Goal: Complete application form: Complete application form

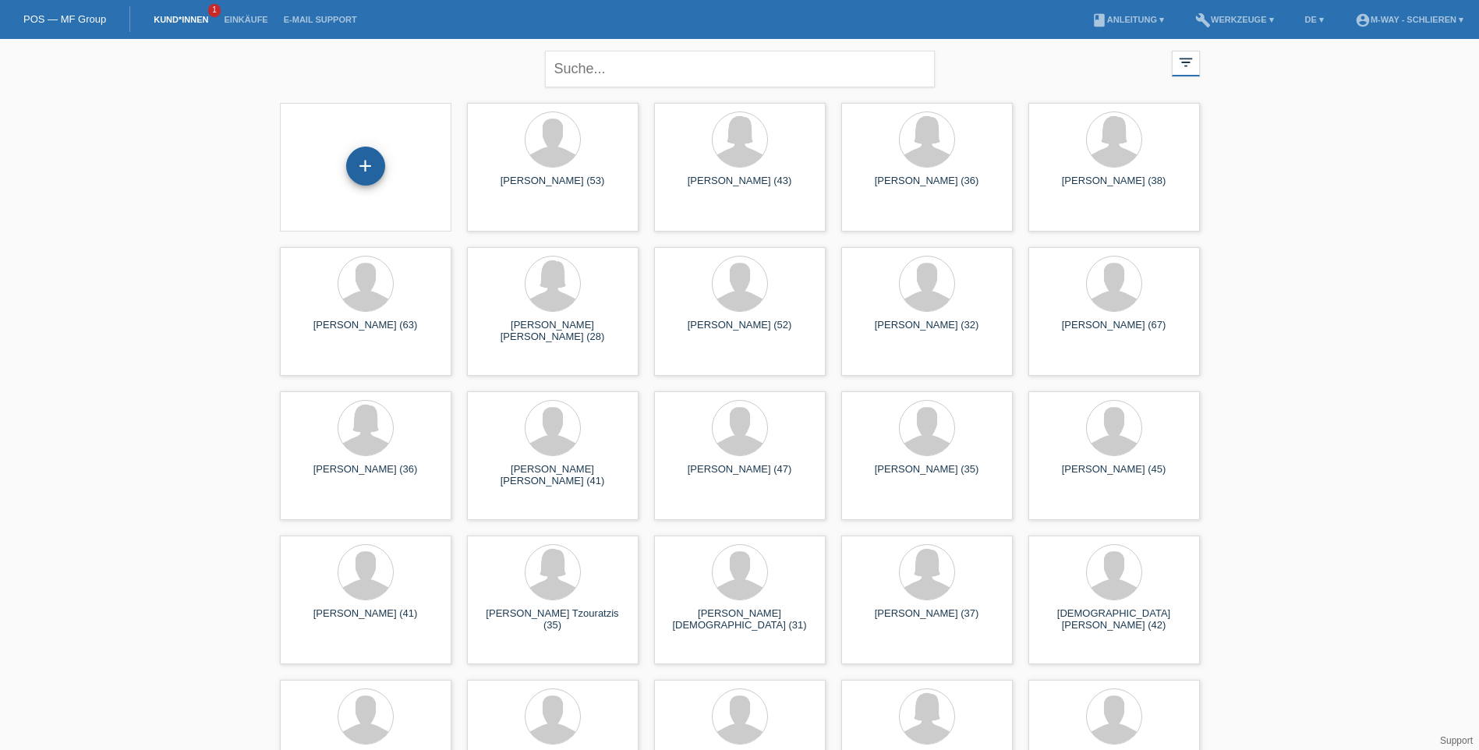
click at [359, 170] on div "+" at bounding box center [365, 166] width 39 height 39
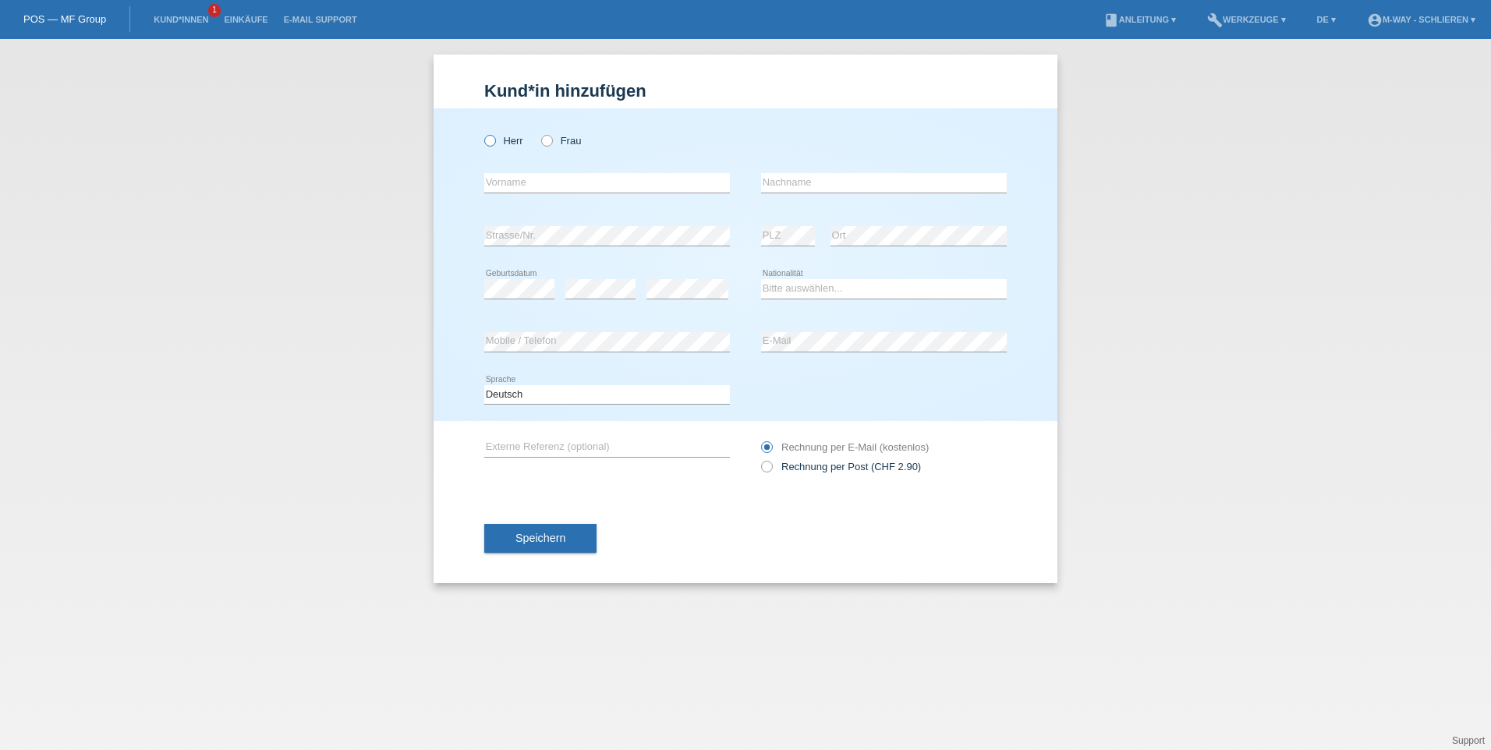
click at [482, 133] on icon at bounding box center [482, 133] width 0 height 0
click at [486, 138] on input "Herr" at bounding box center [489, 140] width 10 height 10
radio input "true"
click at [512, 182] on input "text" at bounding box center [607, 182] width 246 height 19
type input "[PERSON_NAME]"
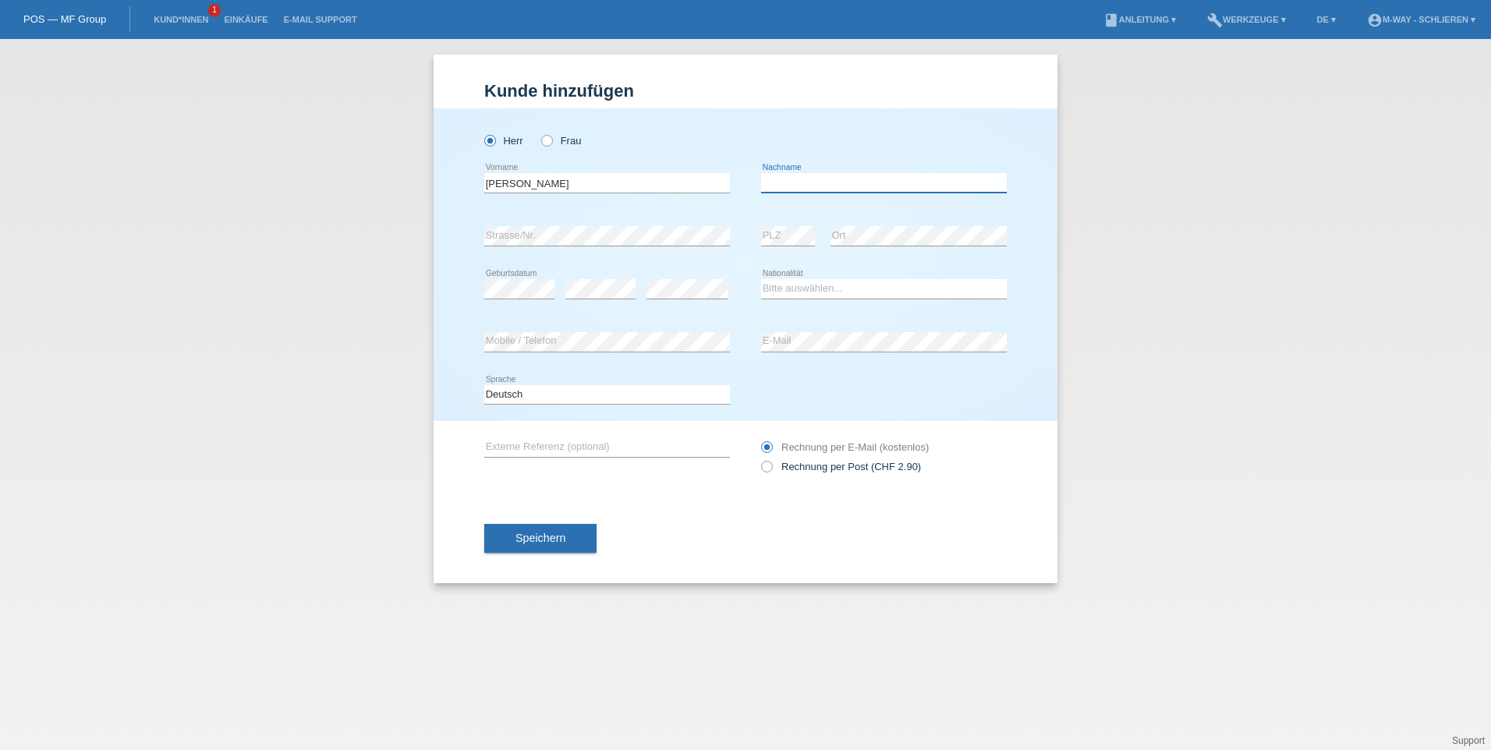
click at [816, 186] on input "text" at bounding box center [884, 182] width 246 height 19
type input "Ermir"
click at [822, 288] on select "Bitte auswählen... Schweiz Deutschland Liechtenstein Österreich ------------ Af…" at bounding box center [884, 288] width 246 height 19
select select "CH"
click at [761, 279] on select "Bitte auswählen... Schweiz Deutschland Liechtenstein Österreich ------------ Af…" at bounding box center [884, 288] width 246 height 19
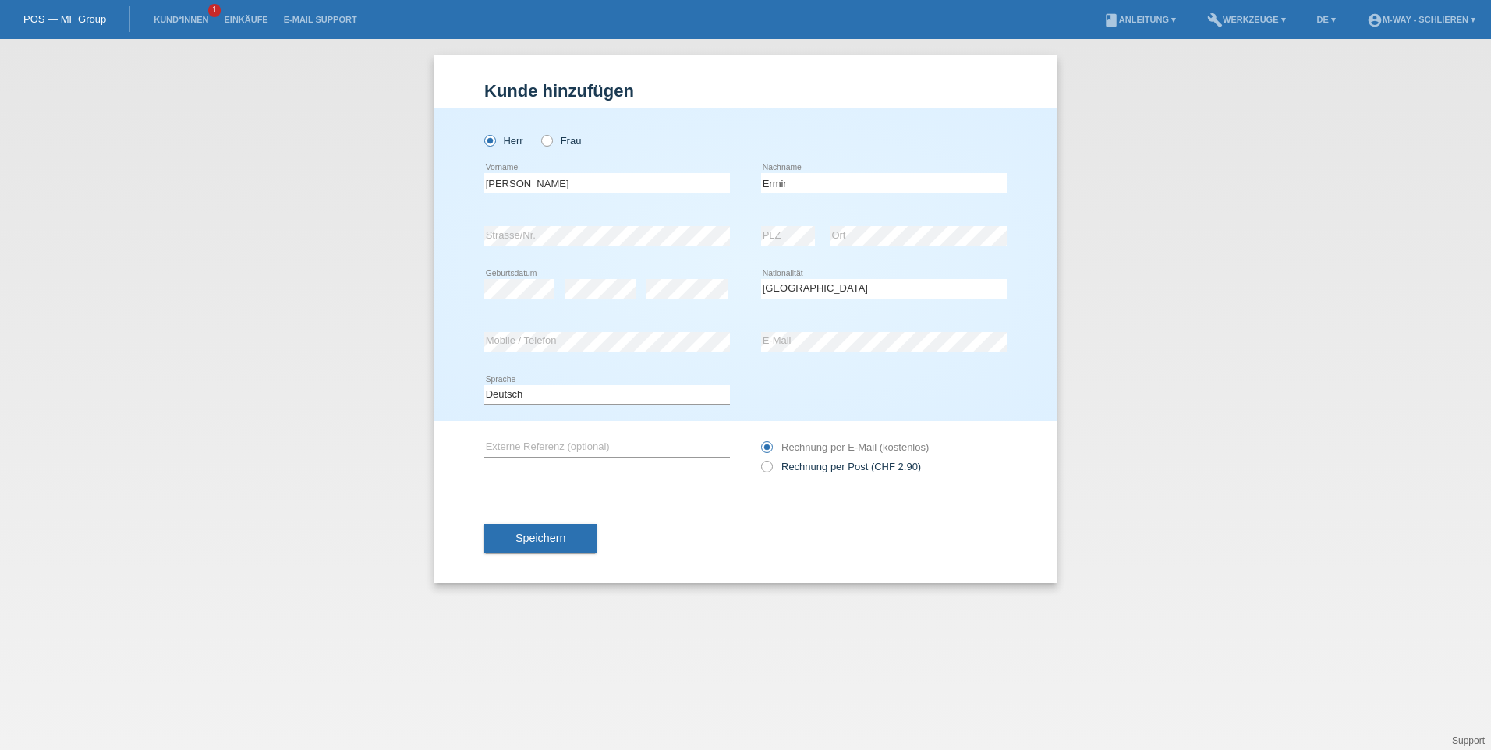
click at [557, 330] on div "error Mobile / Telefon" at bounding box center [607, 342] width 246 height 53
click at [550, 538] on span "Speichern" at bounding box center [540, 538] width 50 height 12
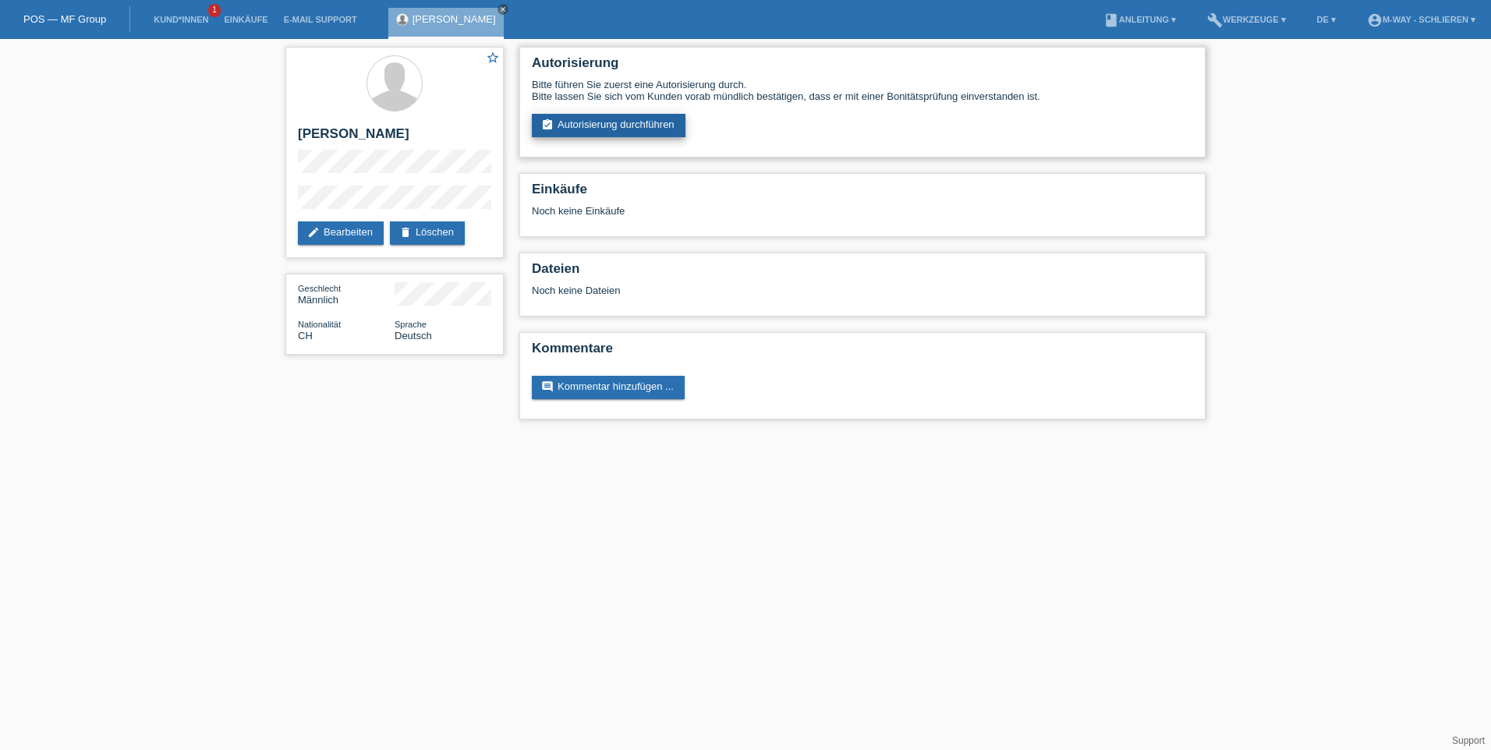
click at [575, 129] on link "assignment_turned_in Autorisierung durchführen" at bounding box center [609, 125] width 154 height 23
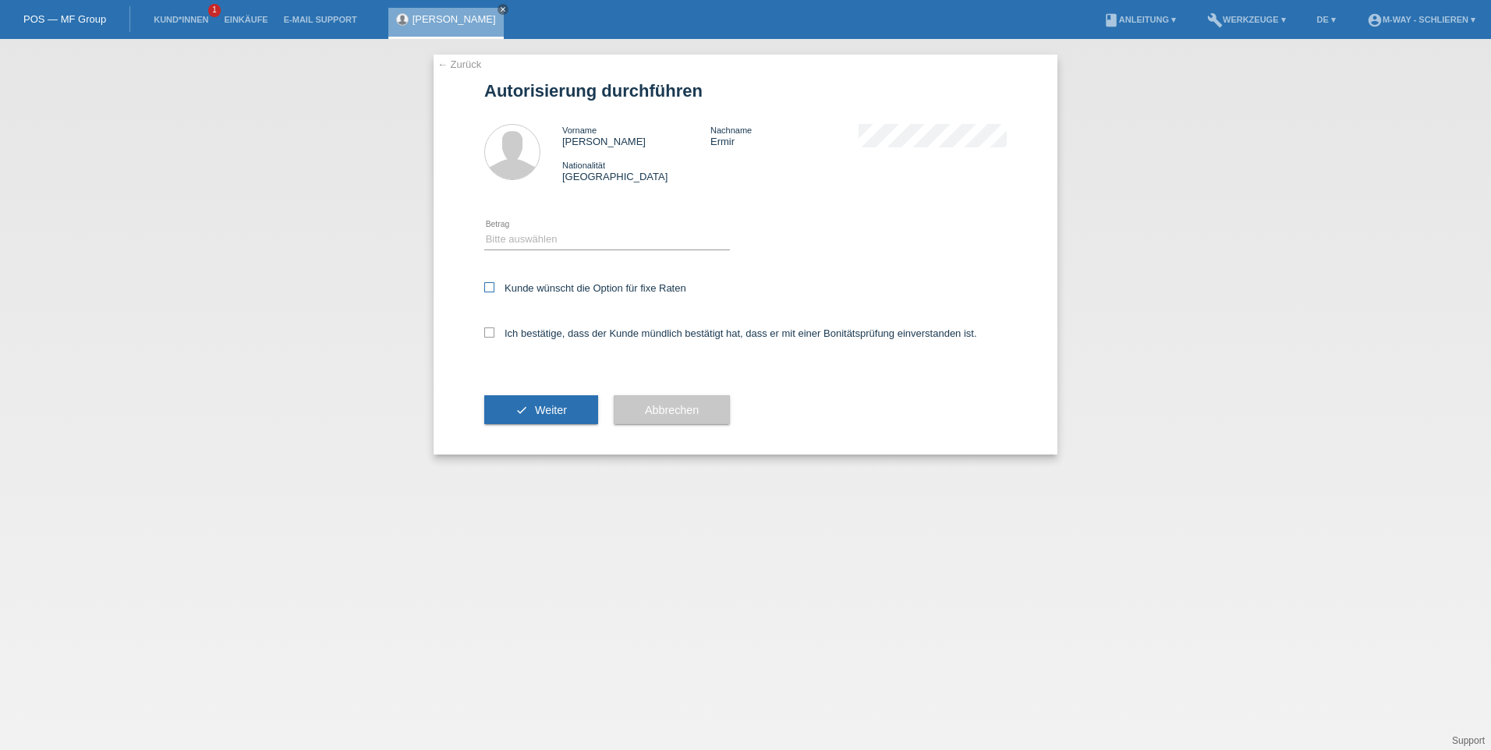
click at [491, 290] on icon at bounding box center [489, 287] width 10 height 10
click at [491, 290] on input "Kunde wünscht die Option für fixe Raten" at bounding box center [489, 287] width 10 height 10
checkbox input "true"
click at [490, 331] on icon at bounding box center [489, 332] width 10 height 10
click at [490, 331] on input "Ich bestätige, dass der Kunde mündlich bestätigt hat, dass er mit einer Bonität…" at bounding box center [489, 332] width 10 height 10
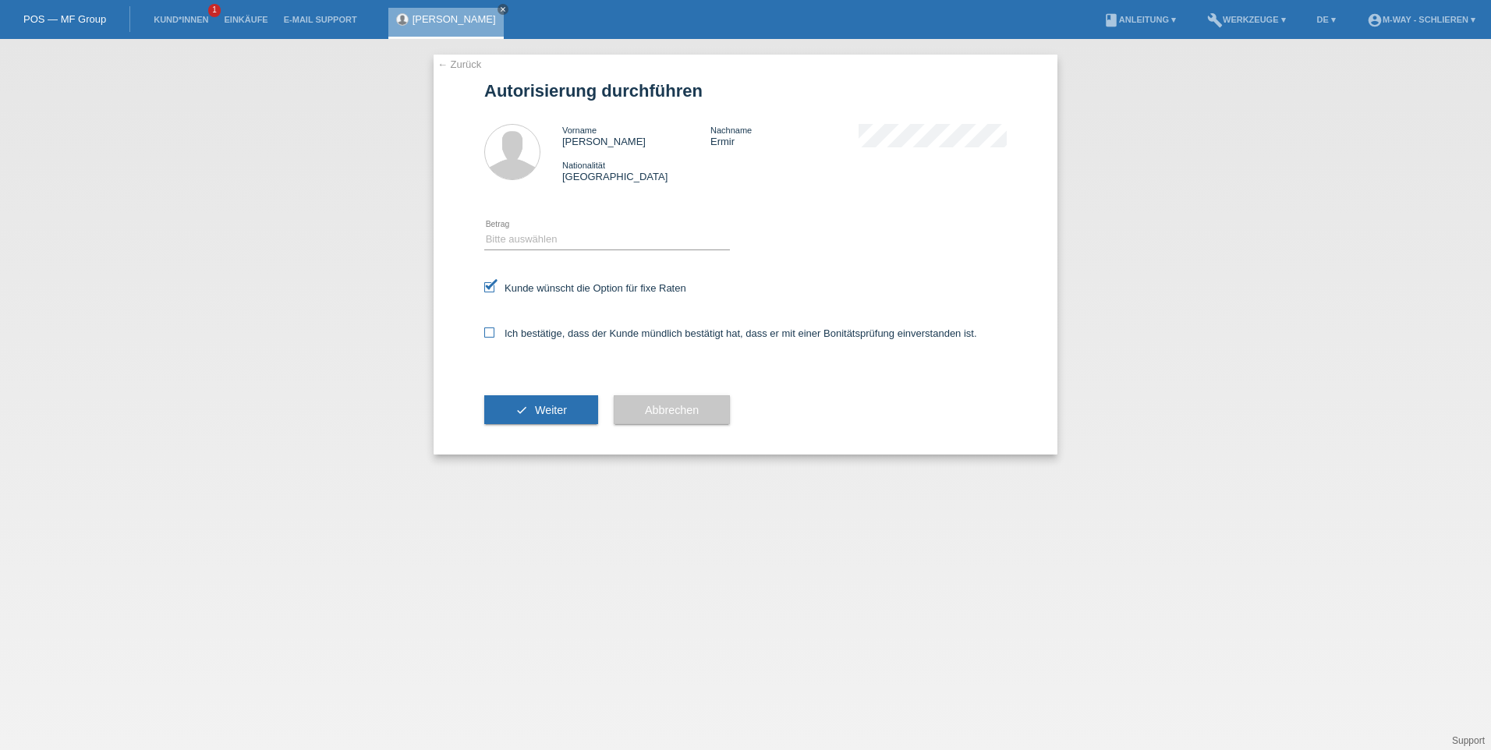
checkbox input "true"
click at [520, 235] on select "Bitte auswählen CHF 1.00 - CHF 499.00 CHF 500.00 - CHF 1'999.00 CHF 2'000.00 - …" at bounding box center [607, 239] width 246 height 19
select select "3"
click at [484, 230] on select "Bitte auswählen CHF 1.00 - CHF 499.00 CHF 500.00 - CHF 1'999.00 CHF 2'000.00 - …" at bounding box center [607, 239] width 246 height 19
click at [550, 409] on span "Weiter" at bounding box center [551, 410] width 32 height 12
